Goal: Transaction & Acquisition: Purchase product/service

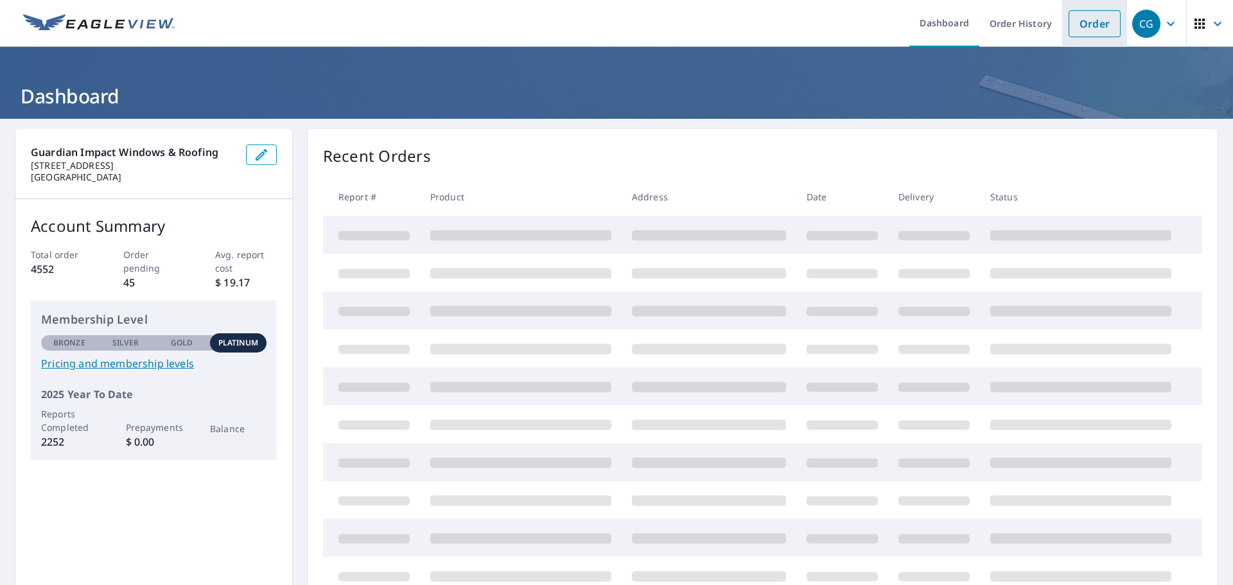
click at [1097, 24] on link "Order" at bounding box center [1094, 23] width 52 height 27
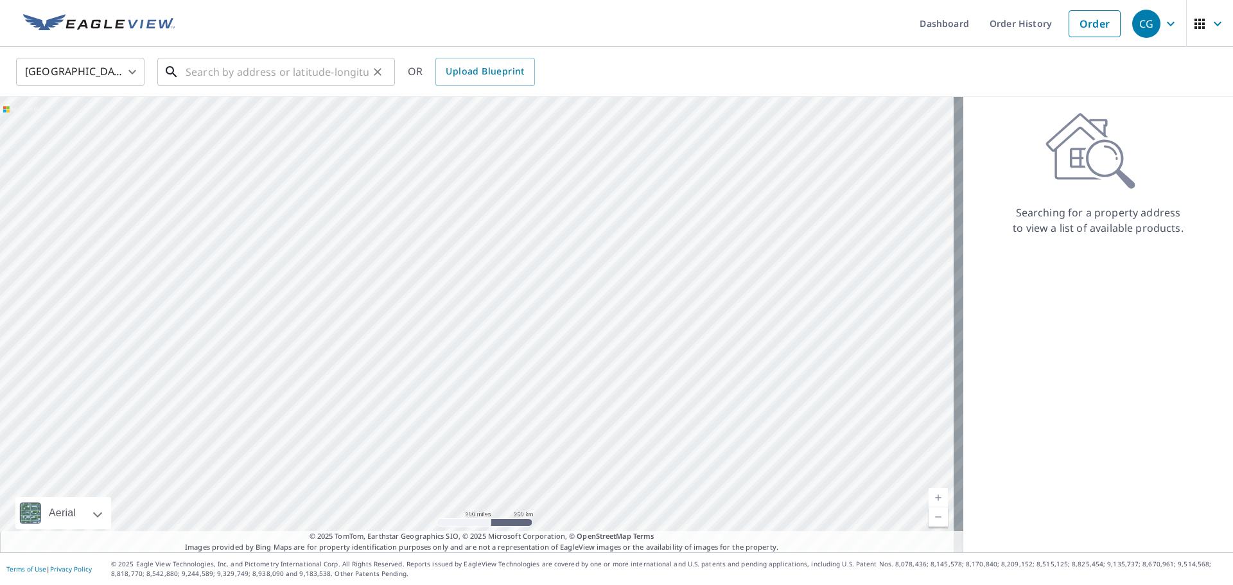
click at [233, 73] on input "text" at bounding box center [277, 72] width 183 height 36
paste input "[STREET_ADDRESS]"
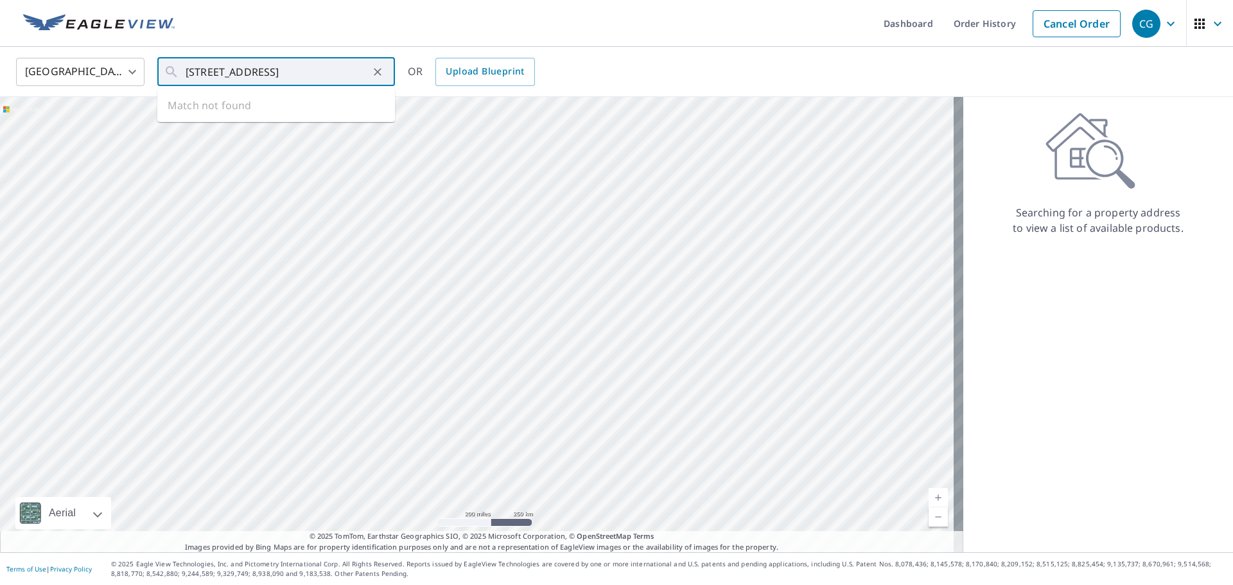
type input "[STREET_ADDRESS]"
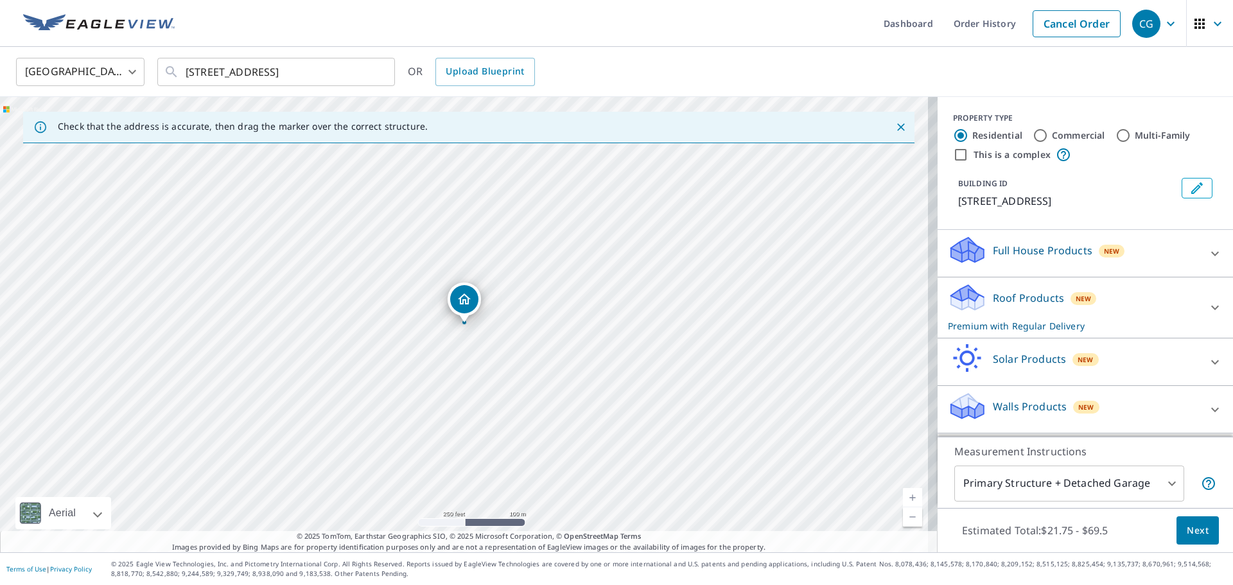
scroll to position [12, 0]
click at [1207, 306] on icon at bounding box center [1214, 307] width 15 height 15
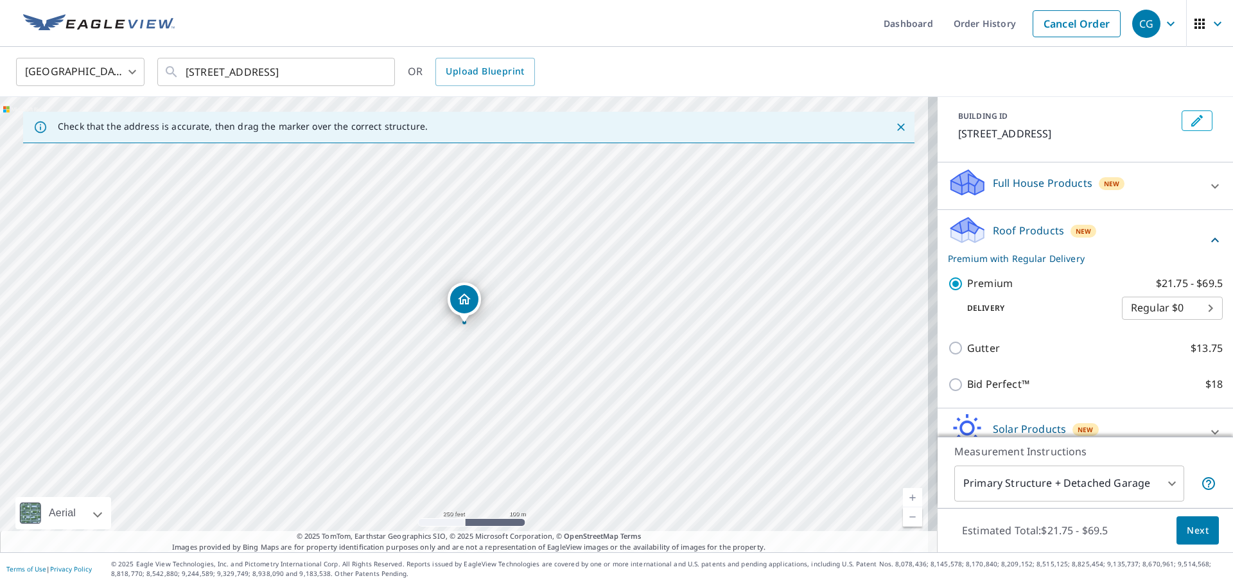
scroll to position [150, 0]
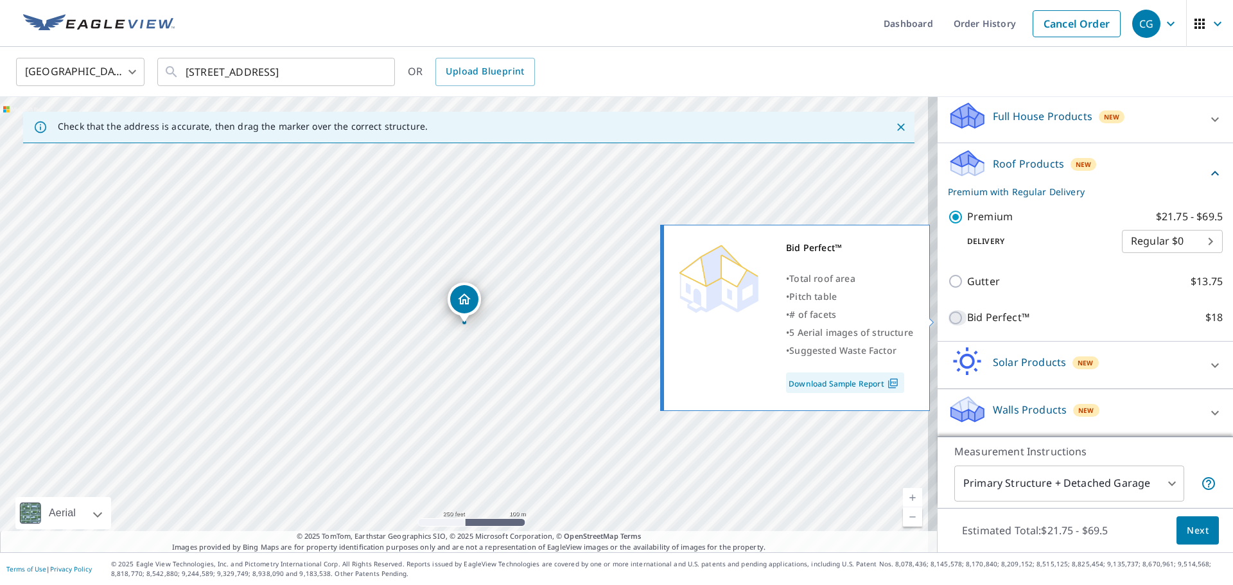
click at [948, 315] on input "Bid Perfect™ $18" at bounding box center [957, 317] width 19 height 15
checkbox input "true"
checkbox input "false"
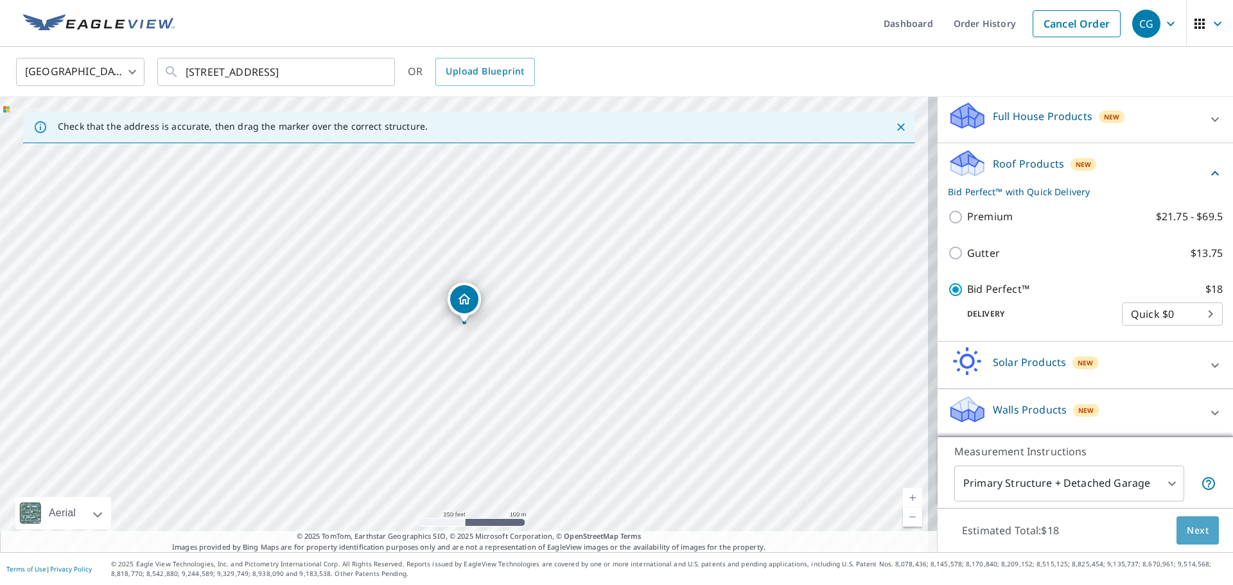
click at [1187, 523] on span "Next" at bounding box center [1198, 531] width 22 height 16
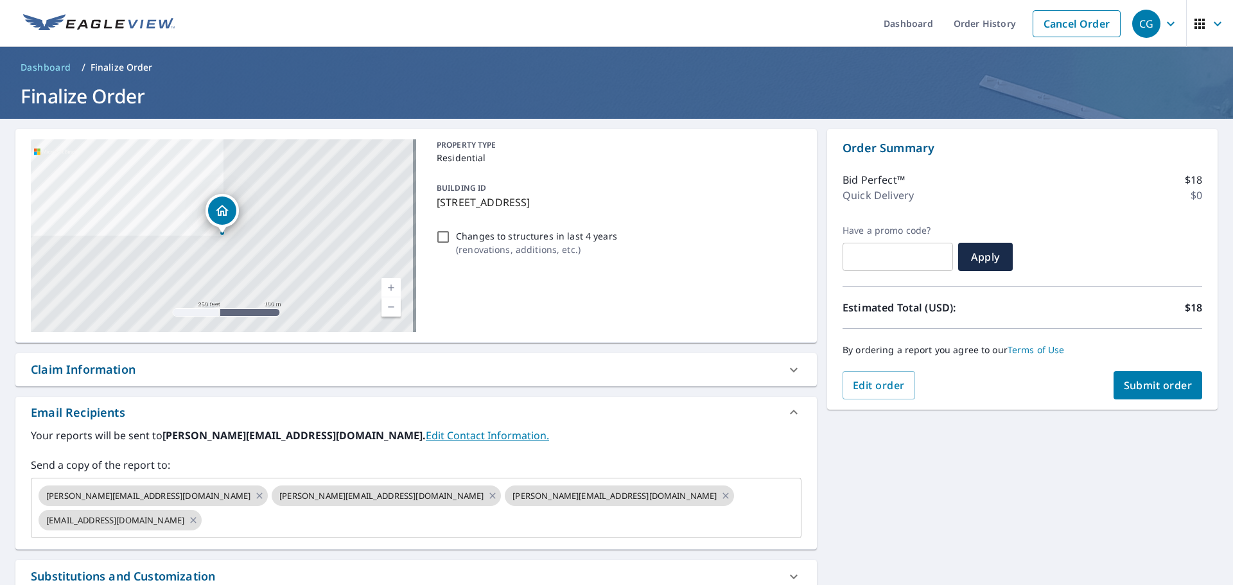
click at [1131, 382] on span "Submit order" at bounding box center [1158, 385] width 69 height 14
